Goal: Transaction & Acquisition: Purchase product/service

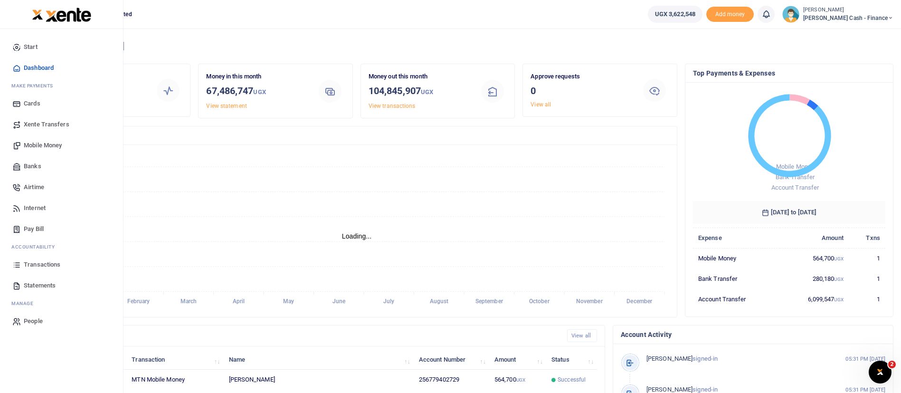
scroll to position [11, 11]
click at [31, 168] on span "Banks" at bounding box center [33, 165] width 18 height 9
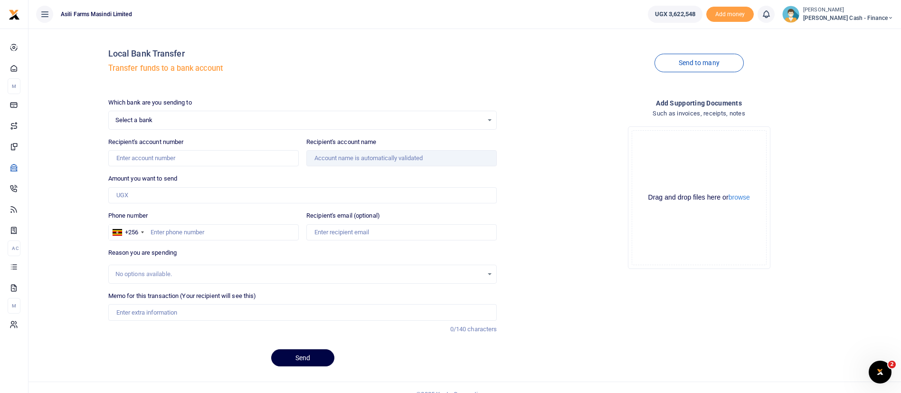
click at [170, 119] on span "Select a bank" at bounding box center [299, 119] width 368 height 9
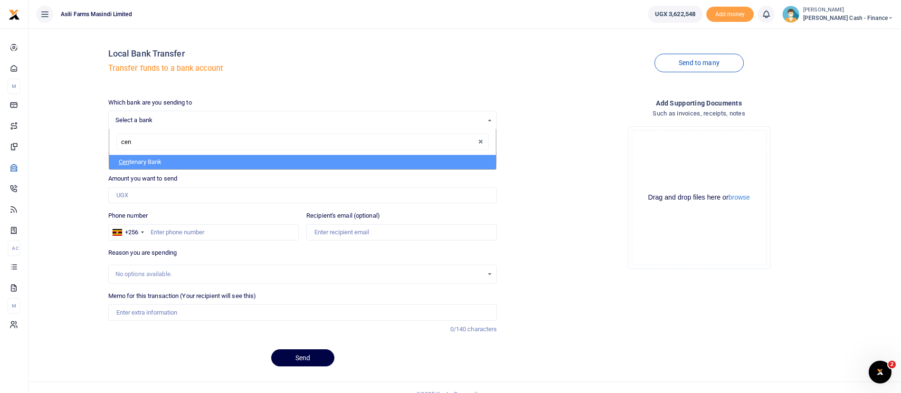
type input "cent"
click at [131, 166] on li "Cent enary Bank" at bounding box center [302, 162] width 387 height 14
select select "CENT"
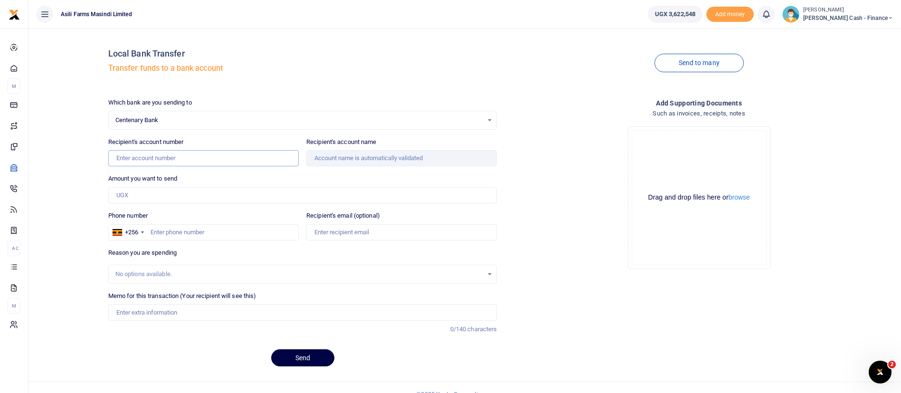
click at [151, 159] on input "Recipient's account number" at bounding box center [203, 158] width 190 height 16
paste input "8120016553"
type input "8120016553"
click at [139, 198] on input "Amount you want to send" at bounding box center [302, 195] width 389 height 16
type input "500,000"
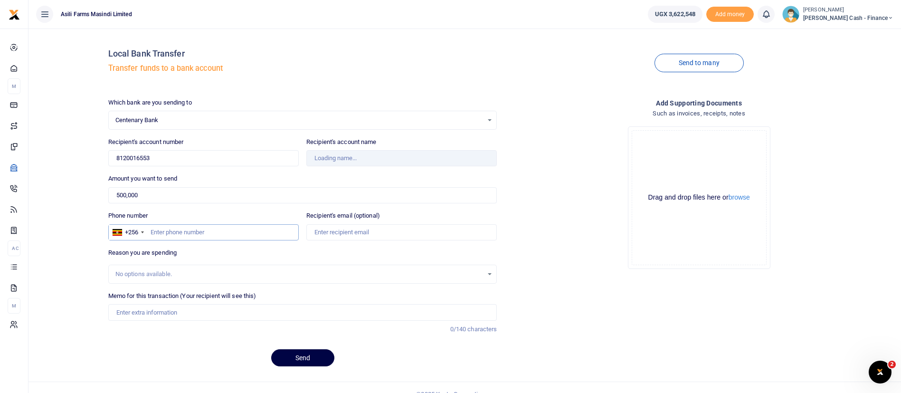
click at [173, 229] on input "Phone number" at bounding box center [203, 232] width 190 height 16
type input "775600682"
type input "Rogers Bbaale"
type input "775600682"
click at [134, 309] on input "Memo for this transaction (Your recipient will see this)" at bounding box center [302, 312] width 389 height 16
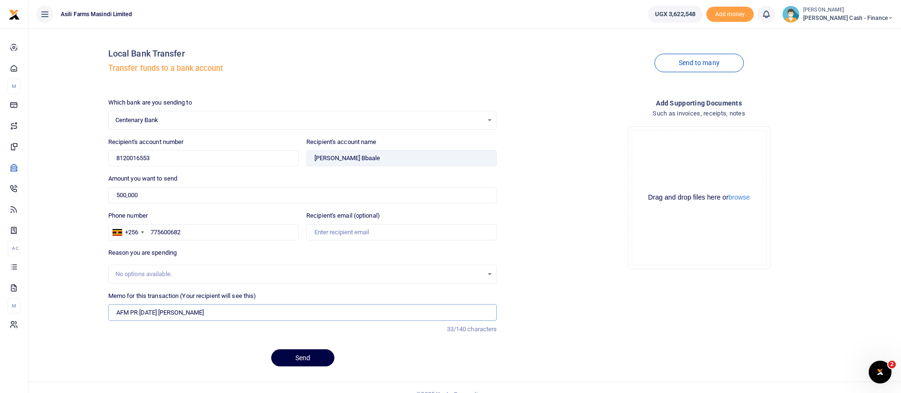
type input "AFM PR August 2025 Bbaale Rogers"
click at [736, 197] on button "browse" at bounding box center [738, 197] width 21 height 7
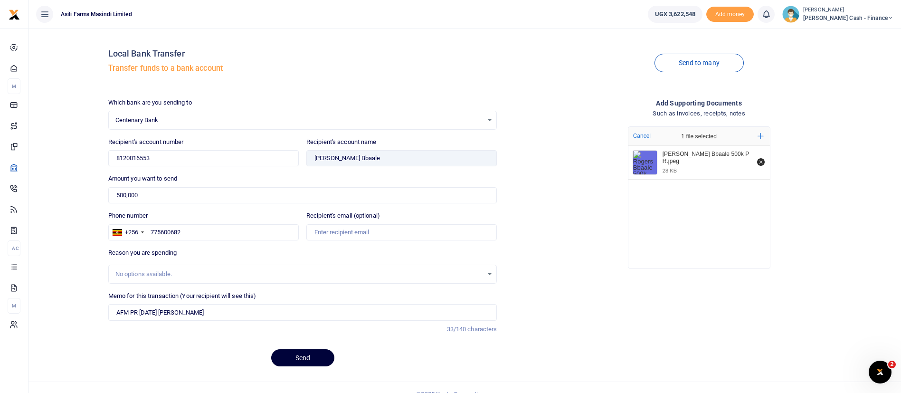
click at [288, 360] on button "Send" at bounding box center [302, 357] width 63 height 17
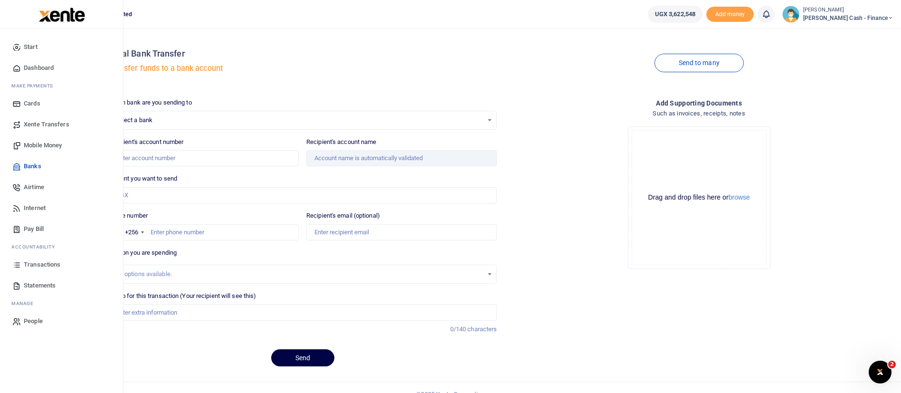
click at [64, 18] on img at bounding box center [62, 15] width 46 height 14
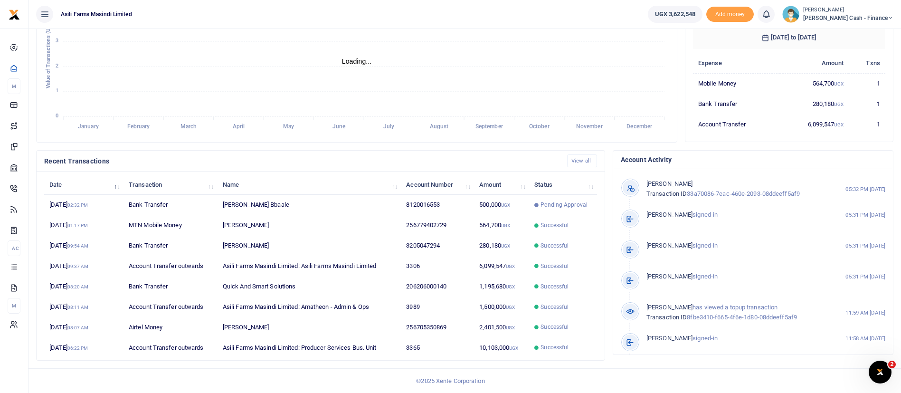
scroll to position [11, 11]
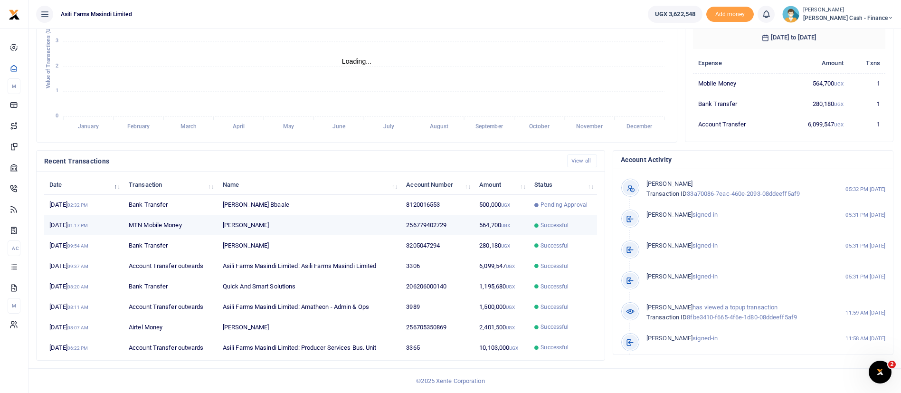
click at [498, 227] on td "564,700 UGX" at bounding box center [501, 225] width 55 height 20
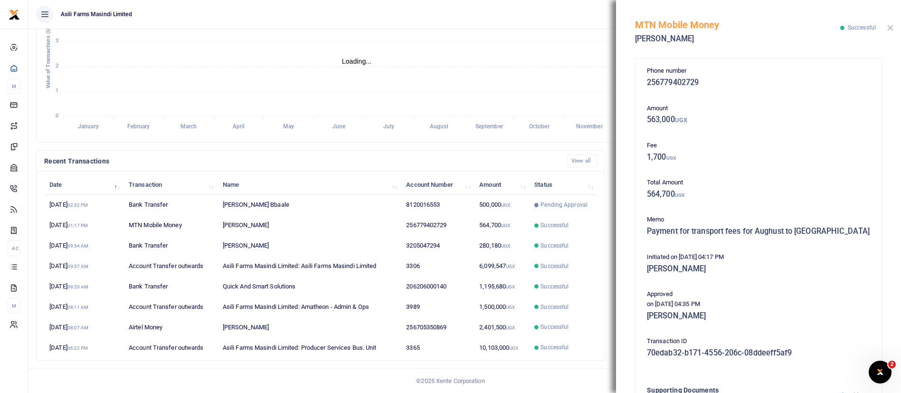
click at [890, 26] on button "Close" at bounding box center [890, 28] width 6 height 6
